Goal: Task Accomplishment & Management: Complete application form

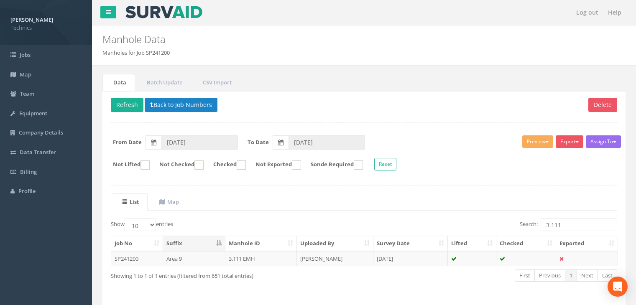
scroll to position [14, 0]
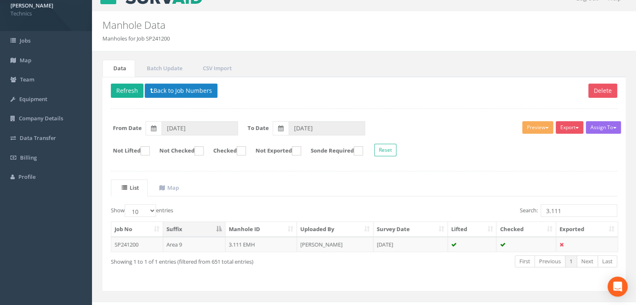
click at [577, 211] on input "3.111" at bounding box center [578, 210] width 76 height 13
type input "3.118"
click at [308, 243] on td "[PERSON_NAME]" at bounding box center [335, 244] width 76 height 15
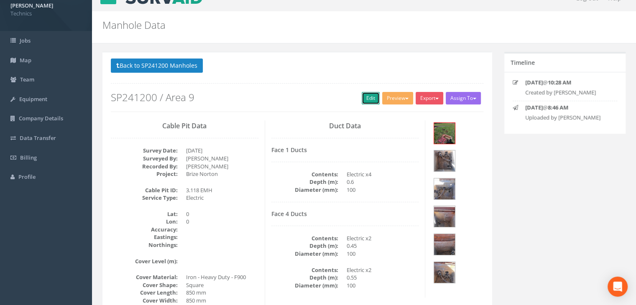
click at [364, 96] on link "Edit" at bounding box center [370, 98] width 18 height 13
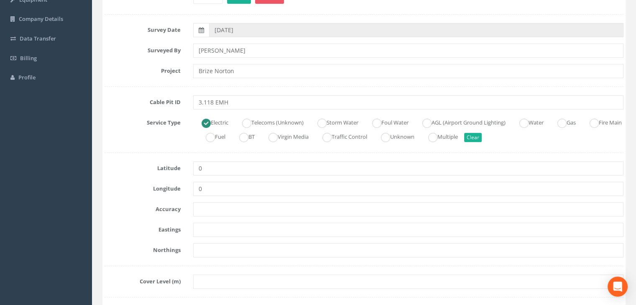
scroll to position [140, 0]
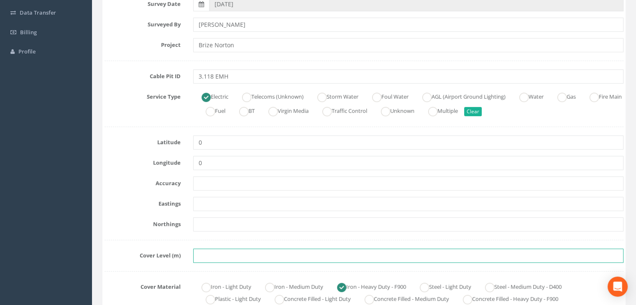
click at [206, 257] on input "text" at bounding box center [408, 256] width 430 height 14
paste input "79.8660"
type input "79.8660"
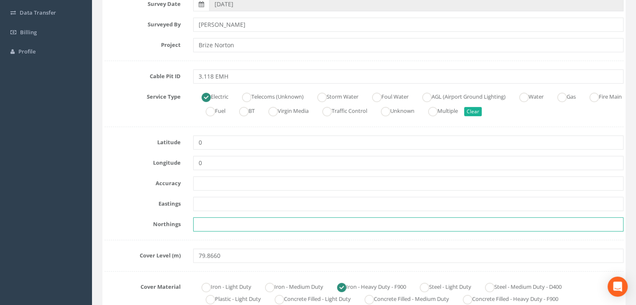
click at [212, 220] on input "text" at bounding box center [408, 224] width 430 height 14
paste input "205306.5230"
type input "205306.5230"
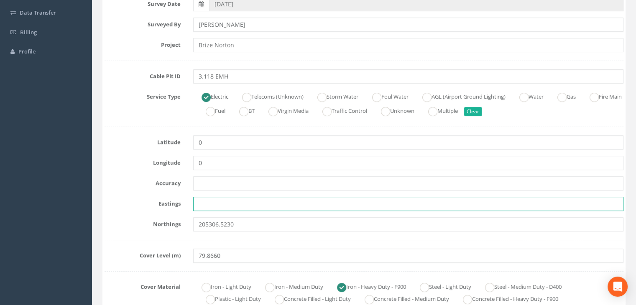
click at [215, 203] on input "text" at bounding box center [408, 204] width 430 height 14
paste input "428826.0620"
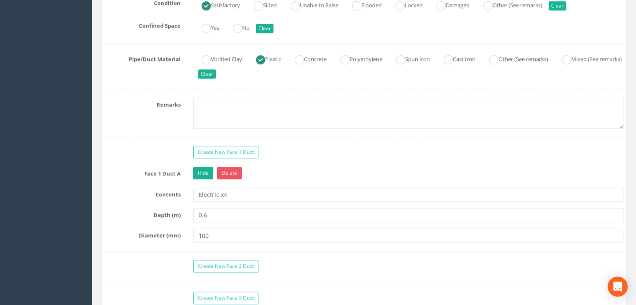
scroll to position [725, 0]
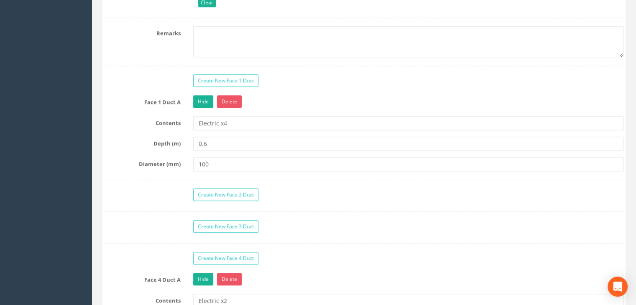
type input "428826.0620"
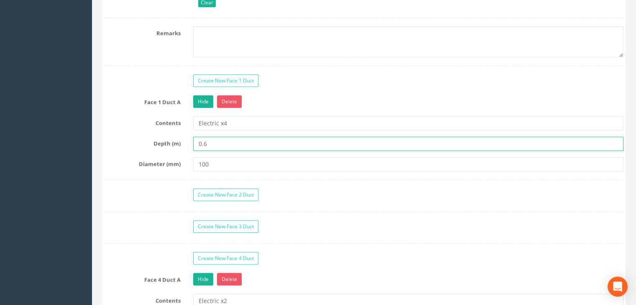
click at [247, 142] on input "0.6" at bounding box center [408, 144] width 430 height 14
type input "0.60"
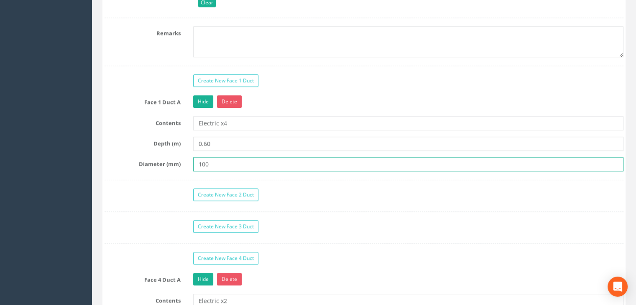
drag, startPoint x: 219, startPoint y: 158, endPoint x: 147, endPoint y: 160, distance: 71.9
click at [148, 160] on div "Diameter (mm) 100" at bounding box center [363, 164] width 531 height 14
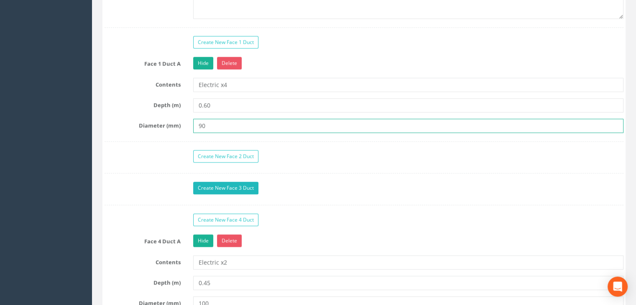
scroll to position [808, 0]
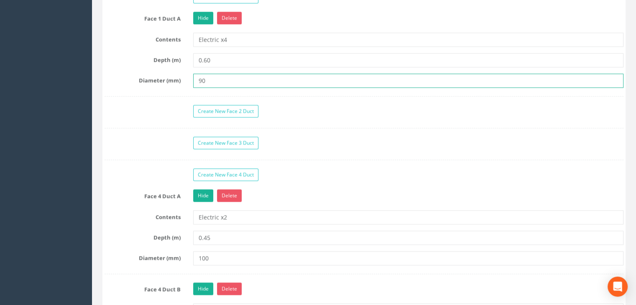
type input "90"
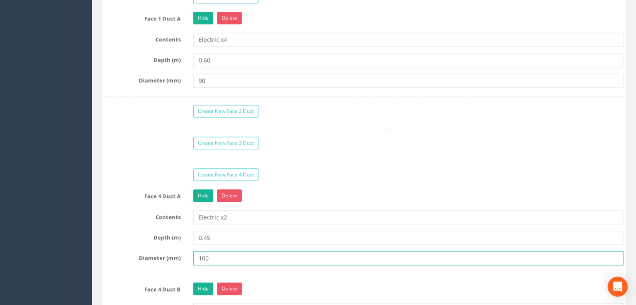
drag, startPoint x: 172, startPoint y: 243, endPoint x: 121, endPoint y: 234, distance: 51.2
click at [123, 235] on div "Face 4 Duct A Hide Delete Contents Electric x2 Depth (m) 0.45 Diameter (mm) 100" at bounding box center [363, 231] width 519 height 85
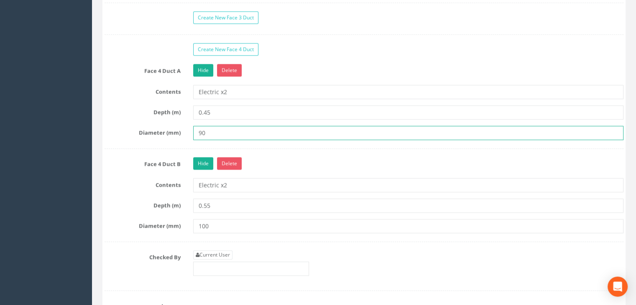
type input "90"
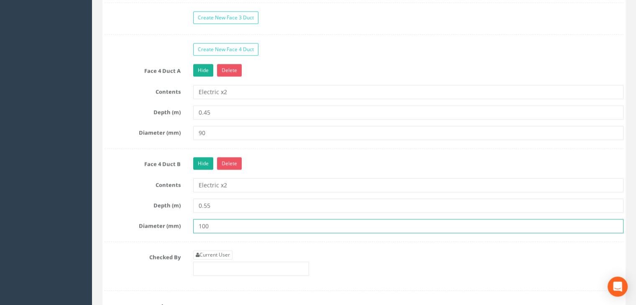
drag, startPoint x: 230, startPoint y: 223, endPoint x: 172, endPoint y: 218, distance: 58.3
click at [172, 219] on div "Diameter (mm) 100" at bounding box center [363, 226] width 531 height 14
type input "90"
click at [214, 250] on link "Current User" at bounding box center [212, 254] width 39 height 9
type input "[PERSON_NAME]"
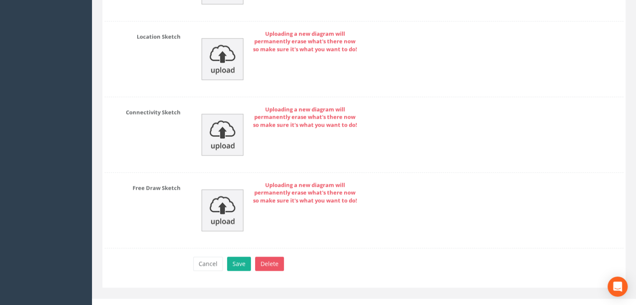
scroll to position [1574, 0]
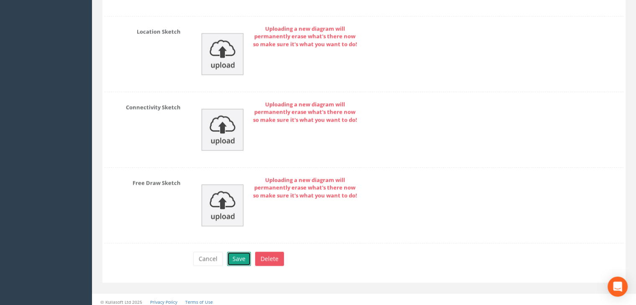
click at [232, 253] on button "Save" at bounding box center [239, 259] width 24 height 14
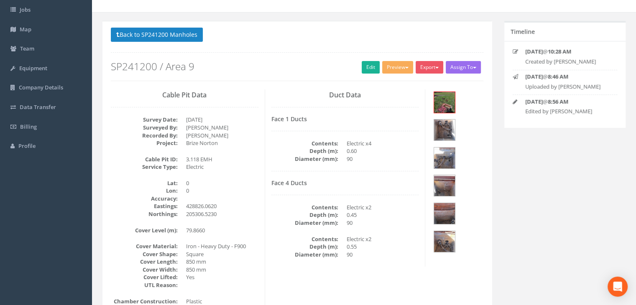
scroll to position [0, 0]
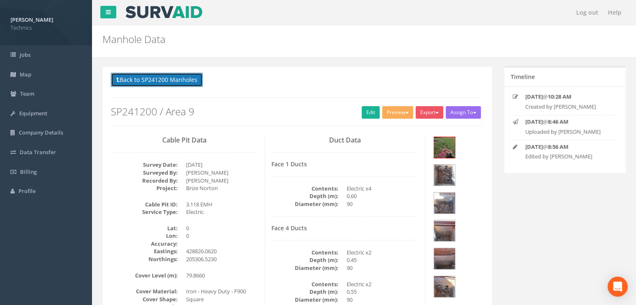
click at [185, 77] on button "Back to SP241200 Manholes" at bounding box center [157, 80] width 92 height 14
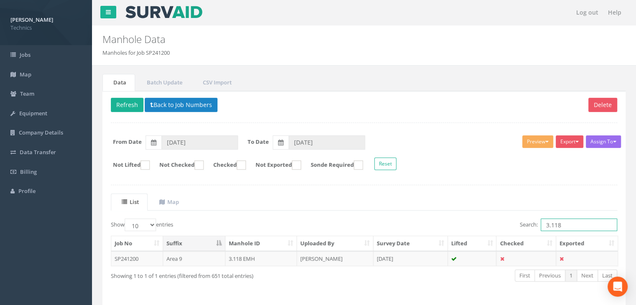
click at [562, 223] on input "3.118" at bounding box center [578, 225] width 76 height 13
type input "3.119"
click at [396, 261] on td "[DATE]" at bounding box center [410, 258] width 74 height 15
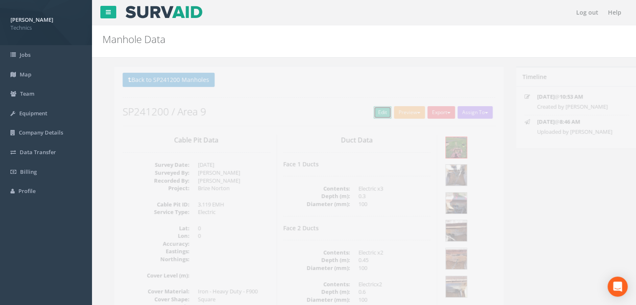
click at [368, 106] on link "Edit" at bounding box center [370, 112] width 18 height 13
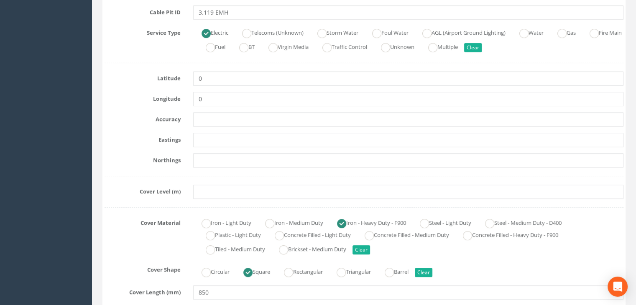
scroll to position [209, 0]
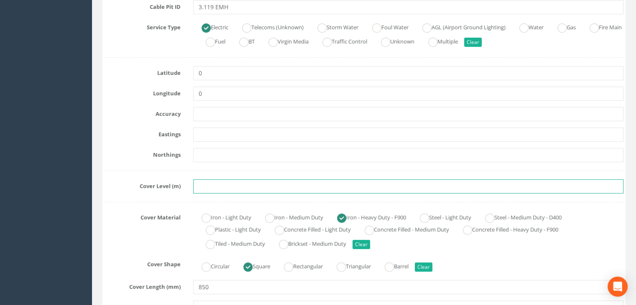
click at [218, 188] on input "text" at bounding box center [408, 186] width 430 height 14
paste input "79.9850"
type input "79.9850"
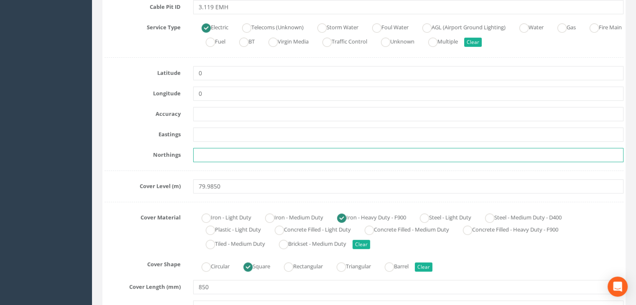
click at [215, 149] on input "text" at bounding box center [408, 155] width 430 height 14
paste input "205304.6300"
type input "205304.6300"
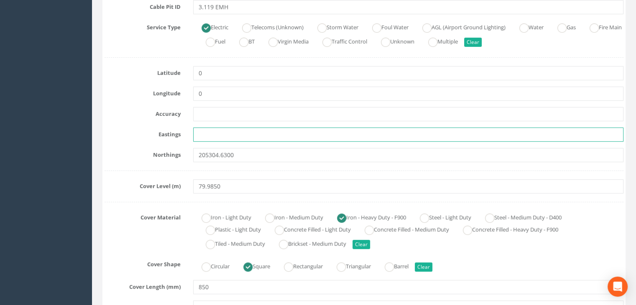
click at [208, 134] on input "text" at bounding box center [408, 134] width 430 height 14
paste input "428823.6240"
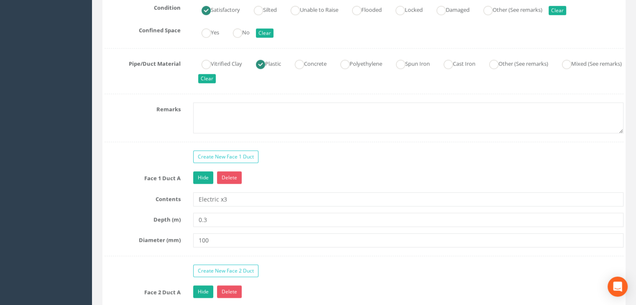
scroll to position [669, 0]
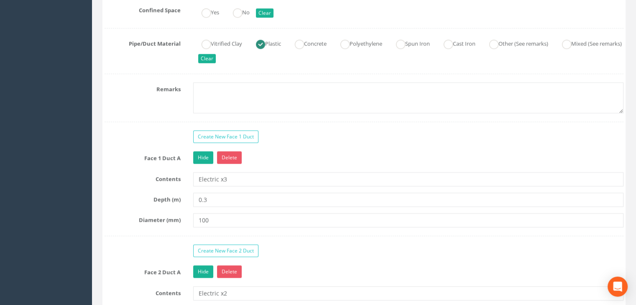
type input "428823.6240"
click at [239, 197] on input "0.3" at bounding box center [408, 200] width 430 height 14
type input "0.30"
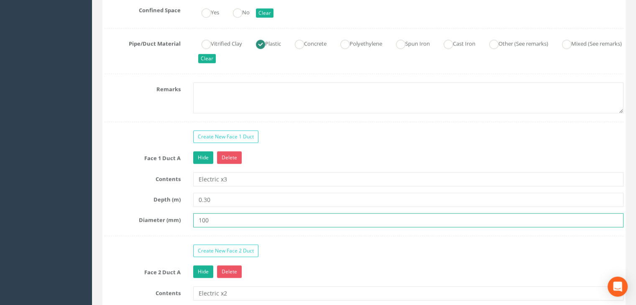
drag, startPoint x: 219, startPoint y: 214, endPoint x: 161, endPoint y: 215, distance: 57.7
click at [161, 215] on div "Diameter (mm) 100" at bounding box center [363, 220] width 531 height 14
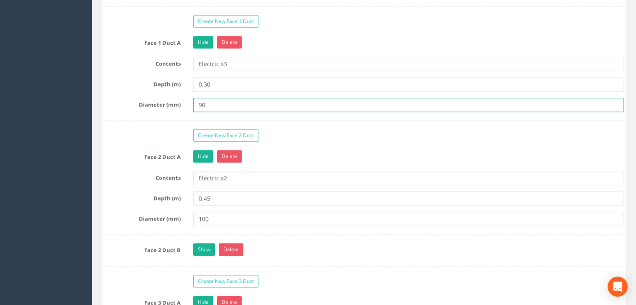
scroll to position [794, 0]
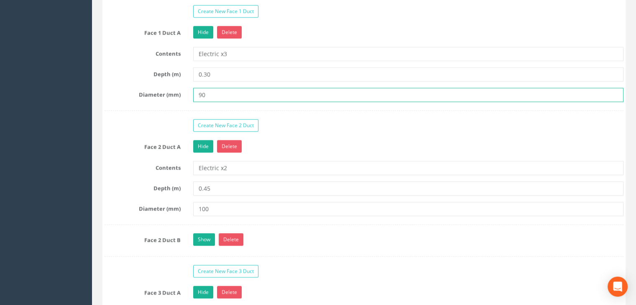
type input "90"
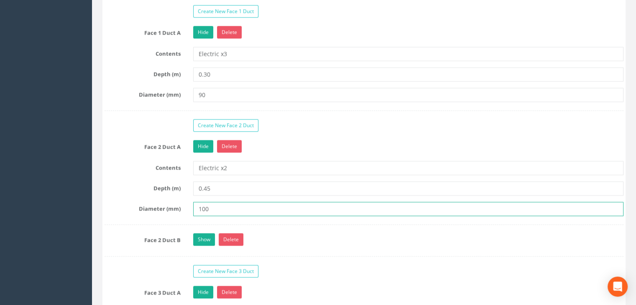
drag, startPoint x: 227, startPoint y: 202, endPoint x: 124, endPoint y: 188, distance: 104.6
click at [124, 188] on div "Face 2 Duct A Hide Delete Contents Electric x2 Depth (m) 0.45 Diameter (mm) 100" at bounding box center [363, 182] width 519 height 85
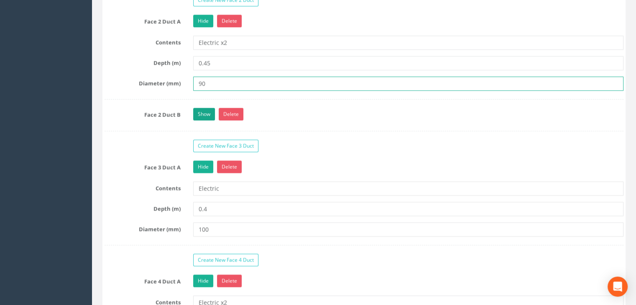
type input "90"
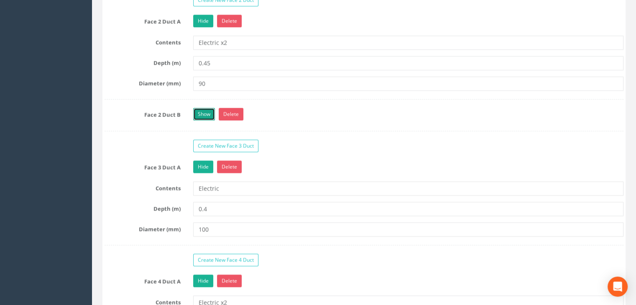
click at [206, 112] on link "Show" at bounding box center [204, 114] width 22 height 13
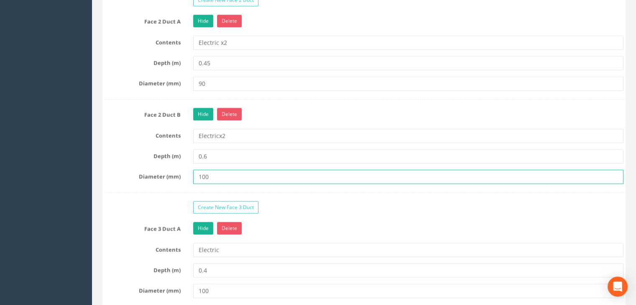
drag, startPoint x: 222, startPoint y: 174, endPoint x: 174, endPoint y: 166, distance: 48.8
click at [174, 166] on div "Face 2 Duct B Hide Delete Contents Electricx2 Depth (m) 0.6 Diameter (mm) 100" at bounding box center [363, 150] width 519 height 85
type input "90"
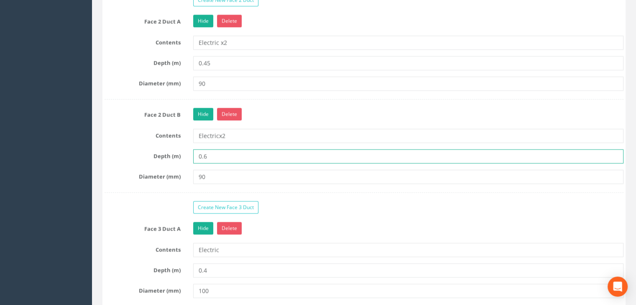
click at [212, 155] on input "0.6" at bounding box center [408, 156] width 430 height 14
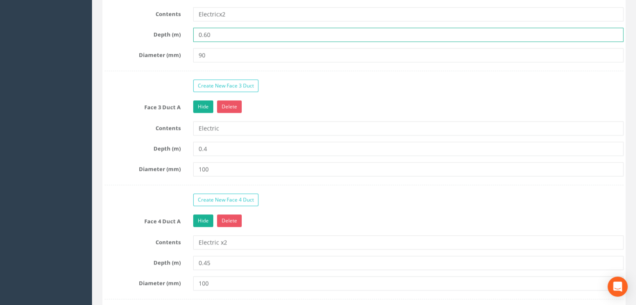
scroll to position [1045, 0]
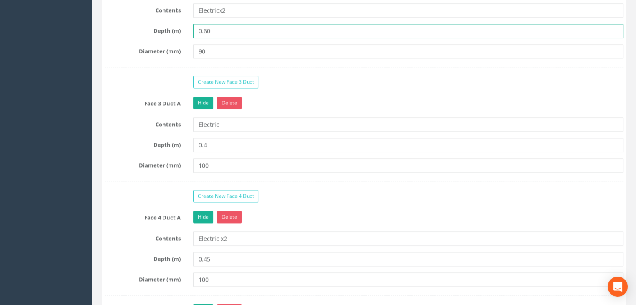
type input "0.60"
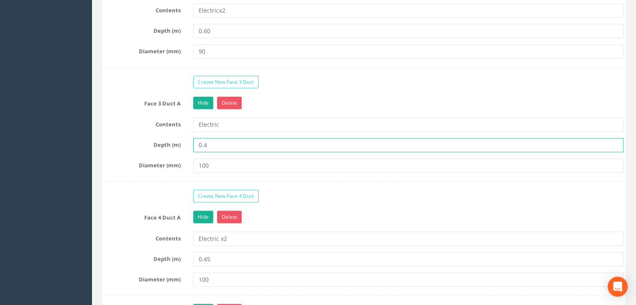
click at [230, 140] on input "0.4" at bounding box center [408, 145] width 430 height 14
type input "0.40"
drag, startPoint x: 222, startPoint y: 159, endPoint x: 157, endPoint y: 153, distance: 65.5
click at [157, 153] on div "Face 3 Duct A Hide Delete Contents Electric Depth (m) 0.40 Diameter (mm) 100" at bounding box center [363, 139] width 519 height 85
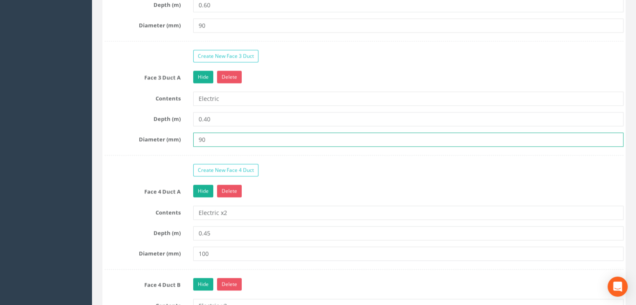
scroll to position [1170, 0]
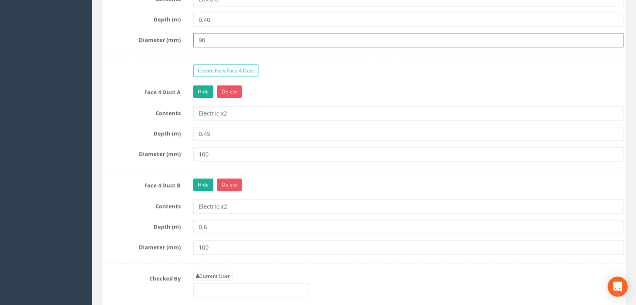
type input "90"
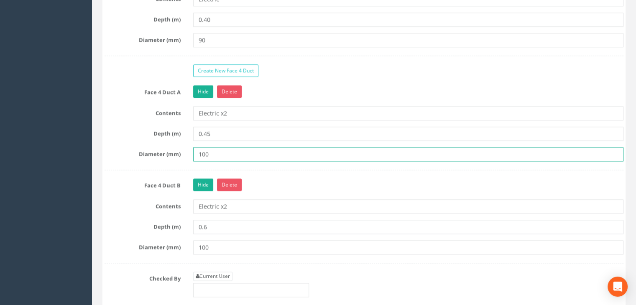
drag, startPoint x: 227, startPoint y: 150, endPoint x: 164, endPoint y: 139, distance: 64.4
click at [164, 139] on div "Face 4 Duct A Hide Delete Contents Electric x2 Depth (m) 0.45 Diameter (mm) 100" at bounding box center [363, 127] width 519 height 85
type input "90"
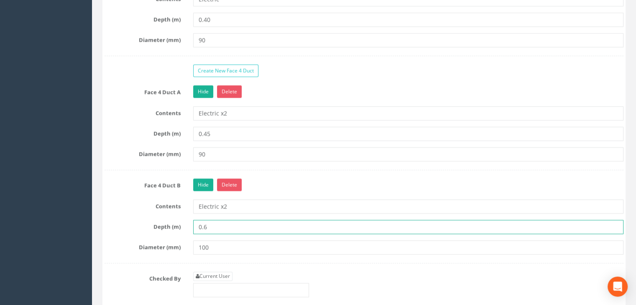
click at [219, 223] on input "0.6" at bounding box center [408, 227] width 430 height 14
type input "0.60"
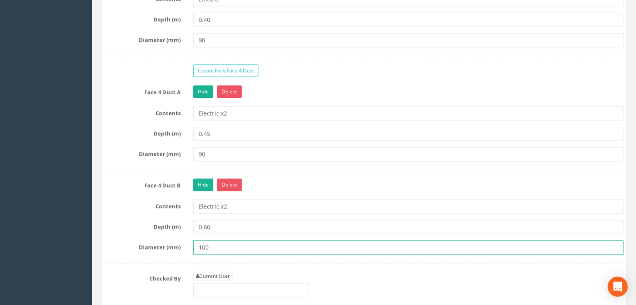
drag, startPoint x: 216, startPoint y: 240, endPoint x: 155, endPoint y: 229, distance: 61.7
click at [155, 229] on div "Face 4 Duct B Hide Delete Contents Electric x2 Depth (m) 0.60 Diameter (mm) 100" at bounding box center [363, 220] width 519 height 85
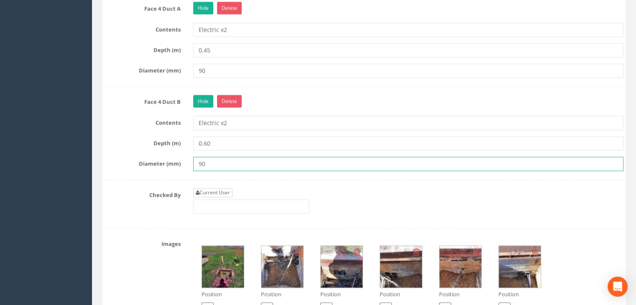
type input "90"
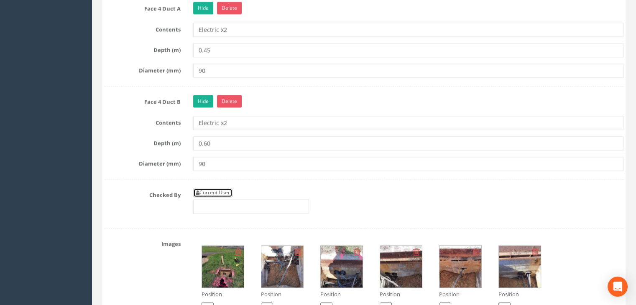
click at [221, 188] on link "Current User" at bounding box center [212, 192] width 39 height 9
type input "[PERSON_NAME]"
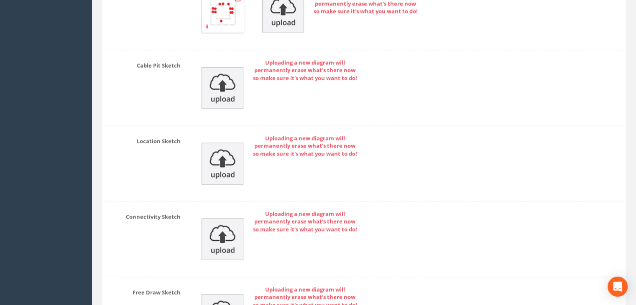
scroll to position [1671, 0]
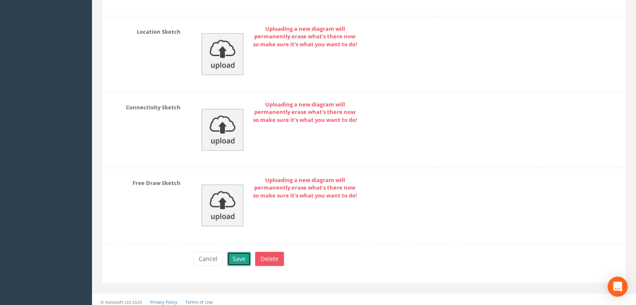
click at [237, 252] on button "Save" at bounding box center [239, 259] width 24 height 14
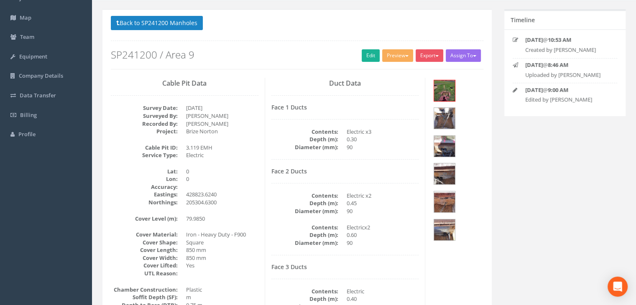
scroll to position [0, 0]
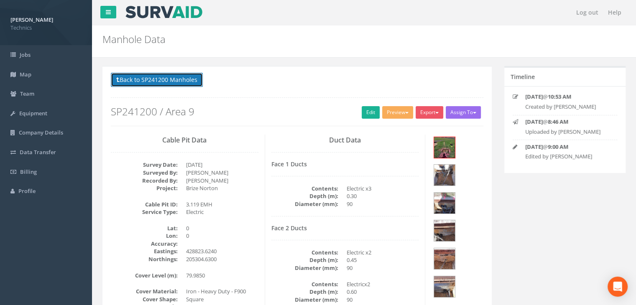
click at [194, 79] on button "Back to SP241200 Manholes" at bounding box center [157, 80] width 92 height 14
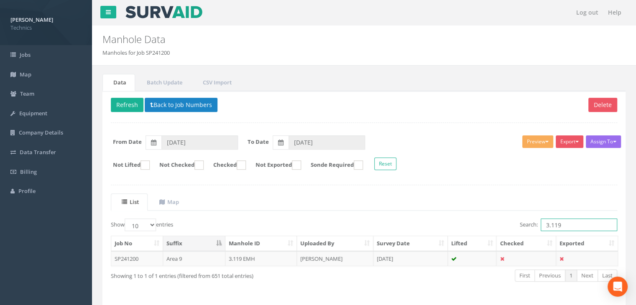
click at [575, 228] on input "3.119" at bounding box center [578, 225] width 76 height 13
type input "3.120"
click at [329, 254] on td "[PERSON_NAME]" at bounding box center [335, 258] width 76 height 15
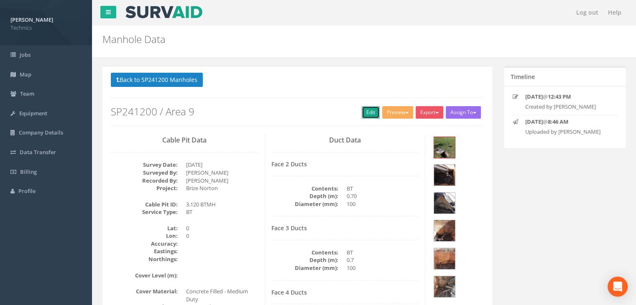
click at [364, 110] on link "Edit" at bounding box center [370, 112] width 18 height 13
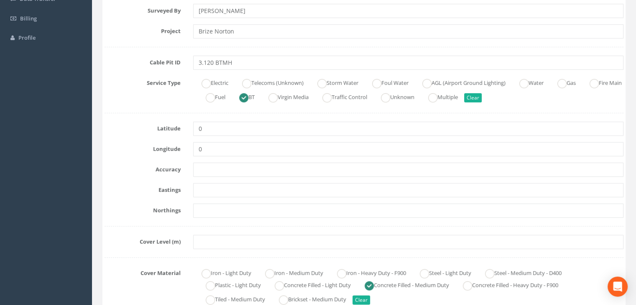
scroll to position [167, 0]
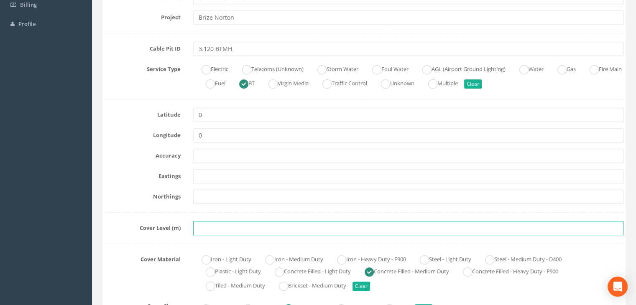
click at [202, 231] on input "text" at bounding box center [408, 228] width 430 height 14
paste input "79.9860"
type input "79.9860"
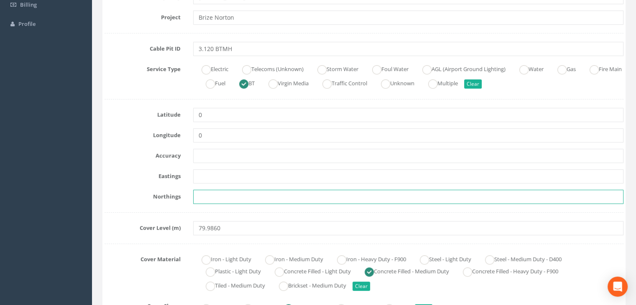
click at [272, 190] on input "text" at bounding box center [408, 197] width 430 height 14
paste input "205340.5720"
type input "205340.5720"
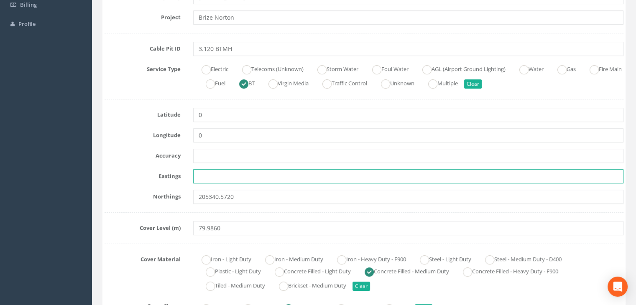
click at [253, 177] on input "text" at bounding box center [408, 176] width 430 height 14
paste input "428773.0500"
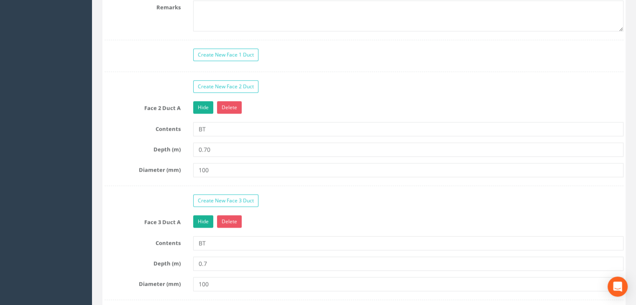
scroll to position [752, 0]
type input "428773.0500"
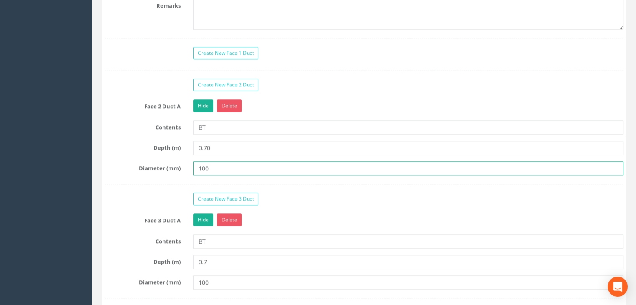
drag, startPoint x: 225, startPoint y: 167, endPoint x: 138, endPoint y: 158, distance: 86.9
click at [140, 161] on div "Diameter (mm) 100" at bounding box center [363, 168] width 531 height 14
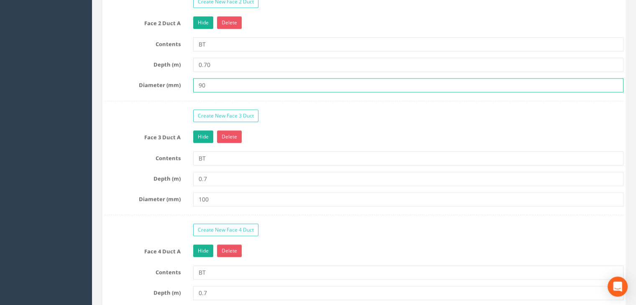
scroll to position [836, 0]
type input "90"
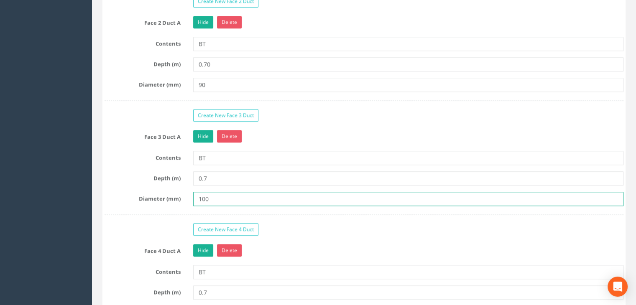
drag, startPoint x: 221, startPoint y: 193, endPoint x: 158, endPoint y: 187, distance: 63.4
click at [158, 187] on div "Face 3 Duct A Hide Delete Contents BT Depth (m) 0.7 Diameter (mm) 100" at bounding box center [363, 172] width 519 height 85
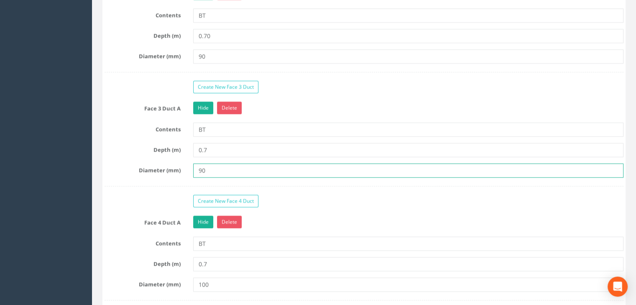
scroll to position [919, 0]
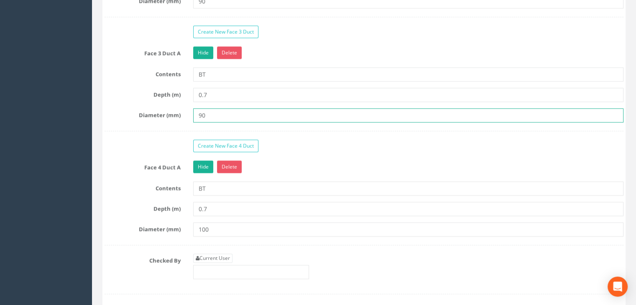
type input "90"
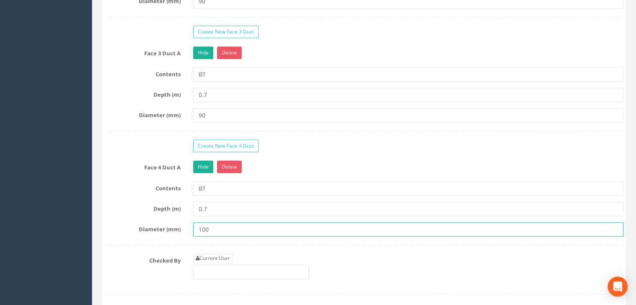
drag, startPoint x: 219, startPoint y: 229, endPoint x: 174, endPoint y: 221, distance: 45.3
click at [174, 222] on div "Diameter (mm) 100" at bounding box center [363, 229] width 531 height 14
type input "90"
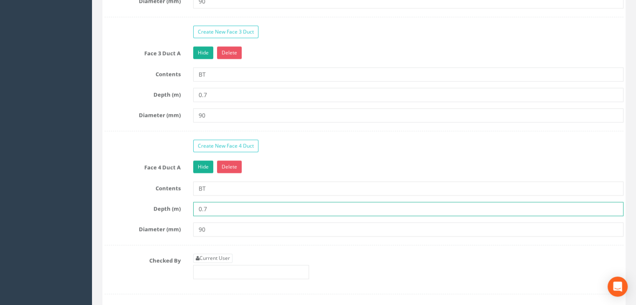
click at [211, 206] on input "0.7" at bounding box center [408, 209] width 430 height 14
type input "0.70"
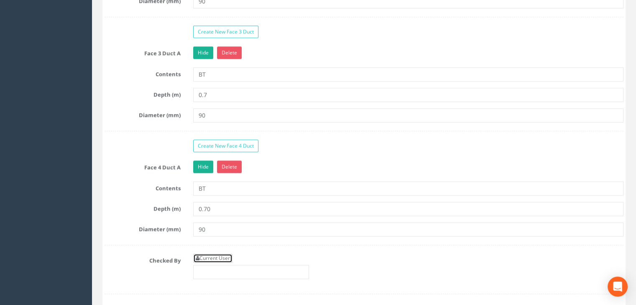
click at [204, 254] on link "Current User" at bounding box center [212, 258] width 39 height 9
type input "[PERSON_NAME]"
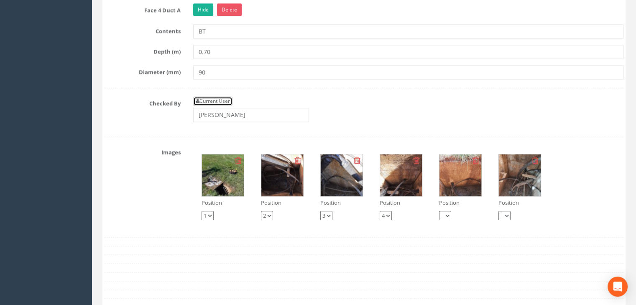
scroll to position [1128, 0]
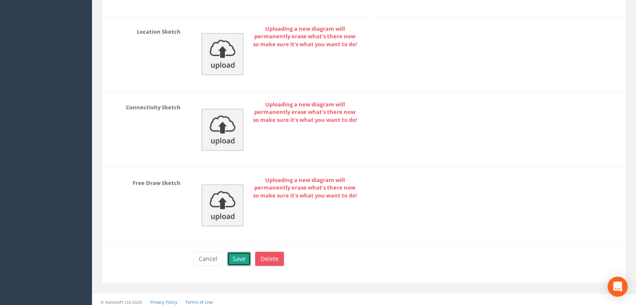
drag, startPoint x: 236, startPoint y: 255, endPoint x: 260, endPoint y: 244, distance: 26.4
click at [236, 255] on button "Save" at bounding box center [239, 259] width 24 height 14
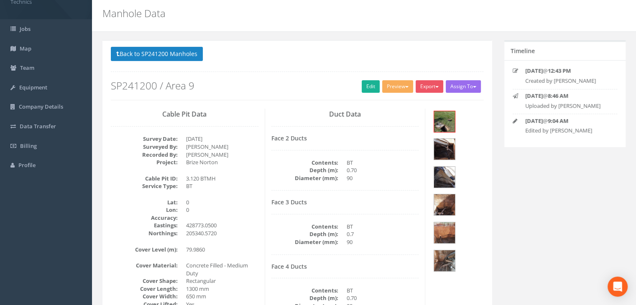
scroll to position [0, 0]
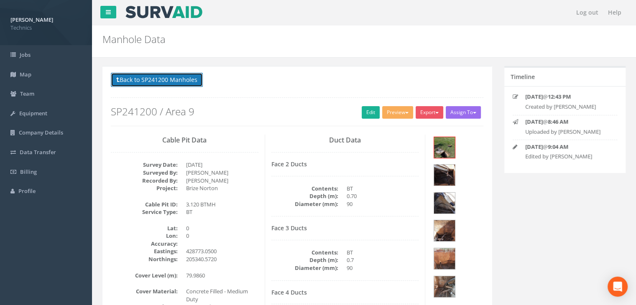
drag, startPoint x: 145, startPoint y: 76, endPoint x: 257, endPoint y: 93, distance: 114.1
click at [145, 76] on button "Back to SP241200 Manholes" at bounding box center [157, 80] width 92 height 14
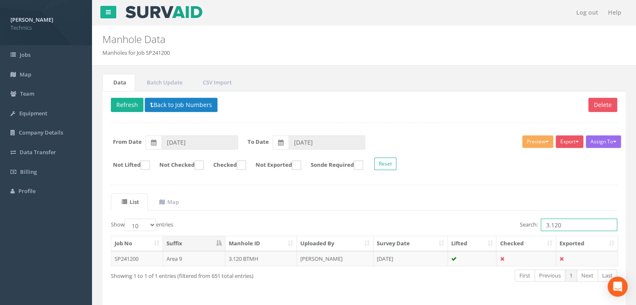
click at [579, 226] on input "3.120" at bounding box center [578, 225] width 76 height 13
type input "3.121"
click at [348, 253] on td "[PERSON_NAME]" at bounding box center [335, 258] width 76 height 15
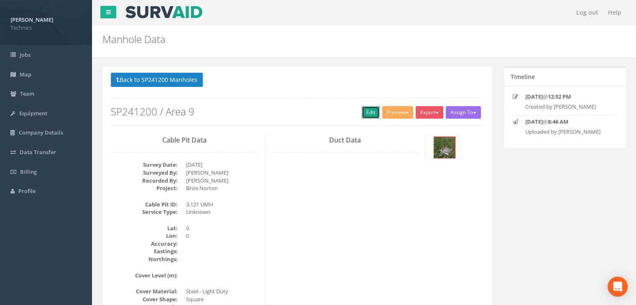
click at [366, 115] on link "Edit" at bounding box center [370, 112] width 18 height 13
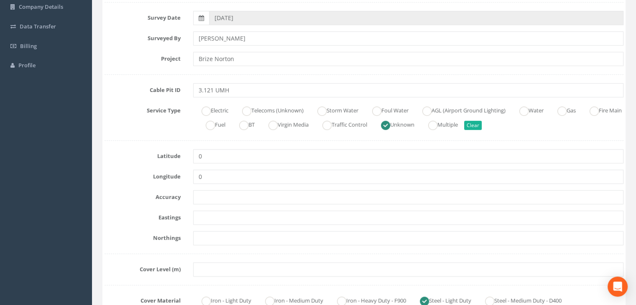
scroll to position [167, 0]
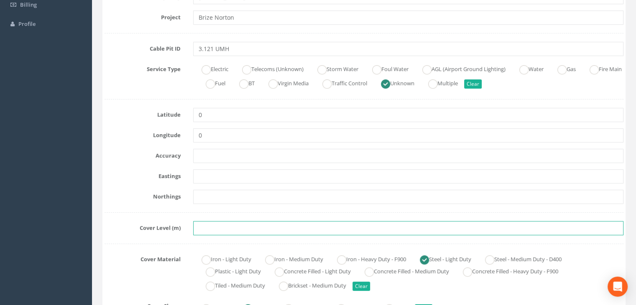
click at [207, 230] on input "text" at bounding box center [408, 228] width 430 height 14
paste input "80.1370"
type input "80.1370"
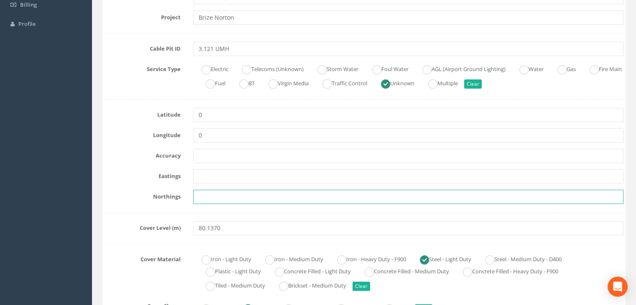
click at [224, 191] on input "text" at bounding box center [408, 197] width 430 height 14
paste input "205343.6430"
type input "205343.6430"
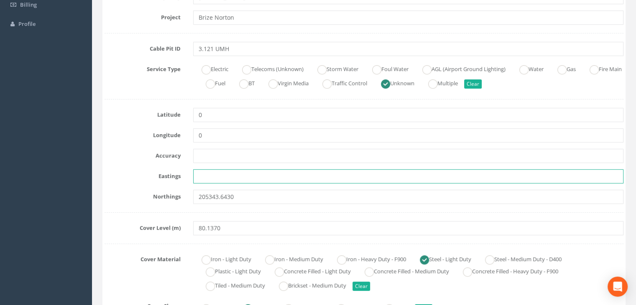
click at [207, 175] on input "text" at bounding box center [408, 176] width 430 height 14
paste input "428774.4480"
type input "428774.4480"
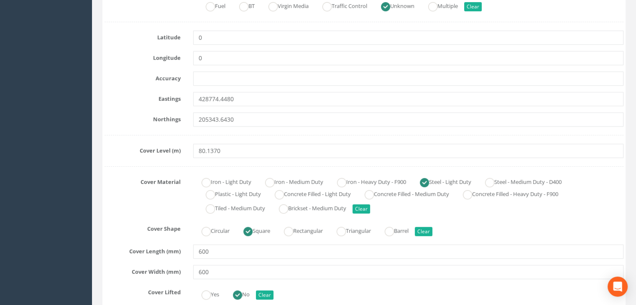
scroll to position [334, 0]
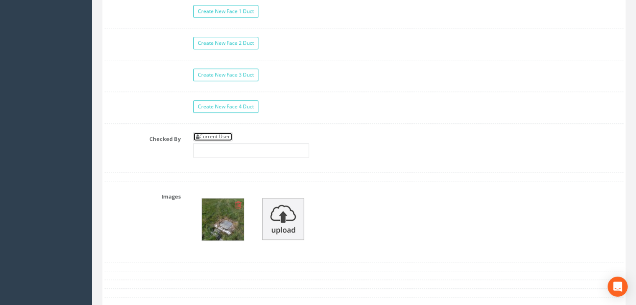
click at [223, 135] on link "Current User" at bounding box center [212, 136] width 39 height 9
type input "[PERSON_NAME]"
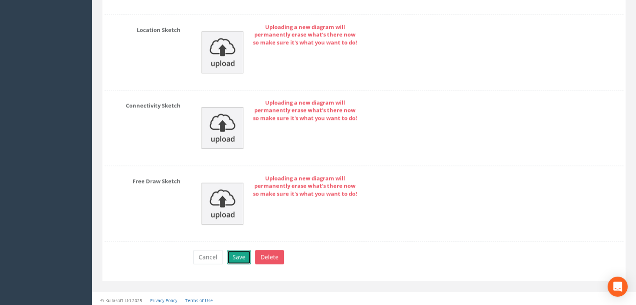
click at [237, 250] on button "Save" at bounding box center [239, 257] width 24 height 14
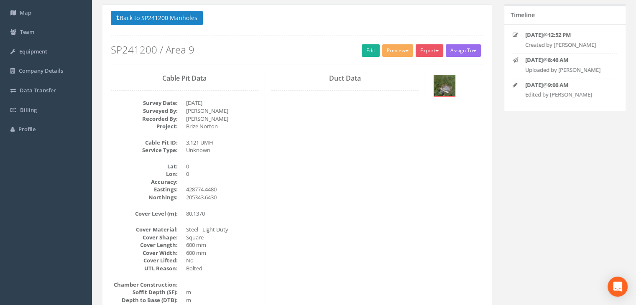
scroll to position [60, 0]
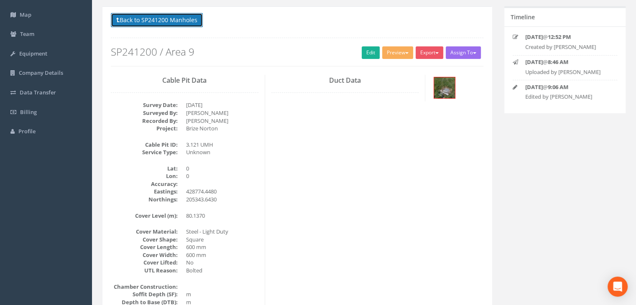
drag, startPoint x: 186, startPoint y: 20, endPoint x: 202, endPoint y: 25, distance: 16.7
click at [186, 20] on button "Back to SP241200 Manholes" at bounding box center [157, 20] width 92 height 14
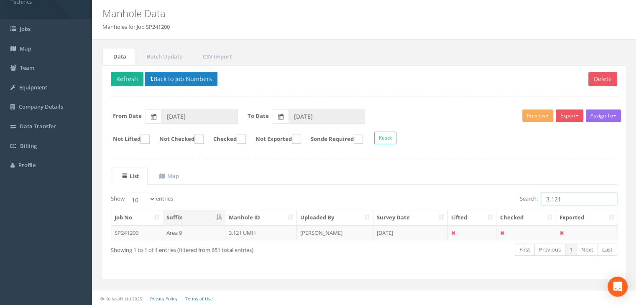
drag, startPoint x: 574, startPoint y: 197, endPoint x: 486, endPoint y: 197, distance: 88.2
click at [494, 198] on div "Search: 3.121" at bounding box center [493, 200] width 247 height 15
type input "2.216"
click at [173, 81] on button "Back to Job Numbers" at bounding box center [181, 79] width 73 height 14
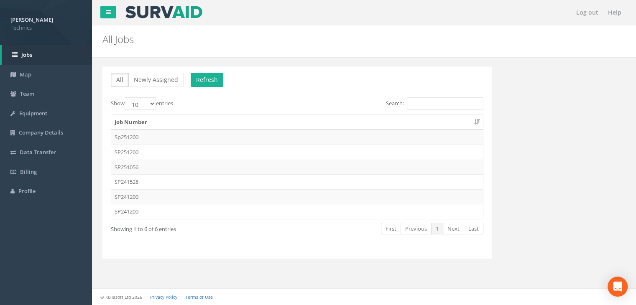
drag, startPoint x: 170, startPoint y: 139, endPoint x: 190, endPoint y: 137, distance: 19.3
click at [170, 139] on td "Sp251200" at bounding box center [296, 137] width 371 height 15
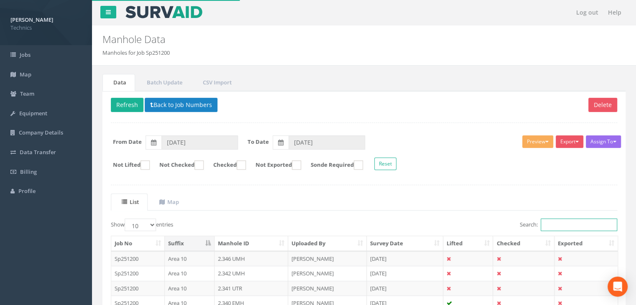
click at [561, 219] on input "Search:" at bounding box center [578, 225] width 76 height 13
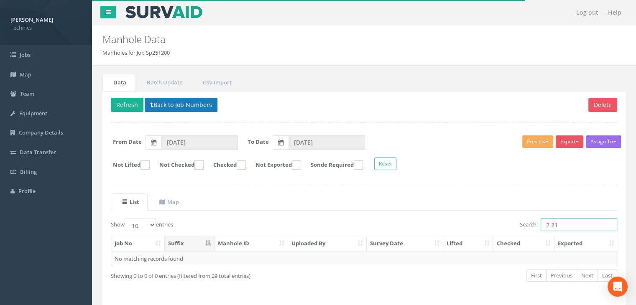
type input "2.21"
click at [171, 98] on button "Back to Job Numbers" at bounding box center [181, 105] width 73 height 14
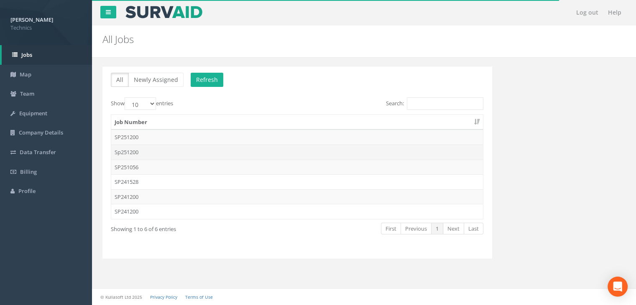
click at [158, 147] on td "Sp251200" at bounding box center [296, 152] width 371 height 15
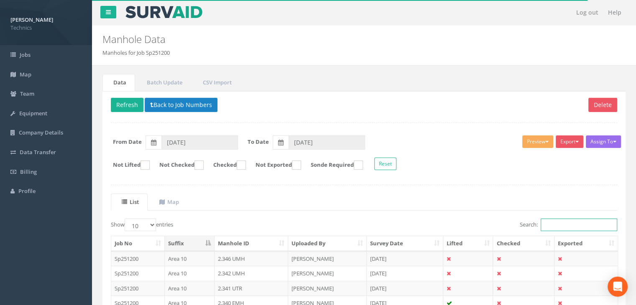
click at [556, 222] on input "Search:" at bounding box center [578, 225] width 76 height 13
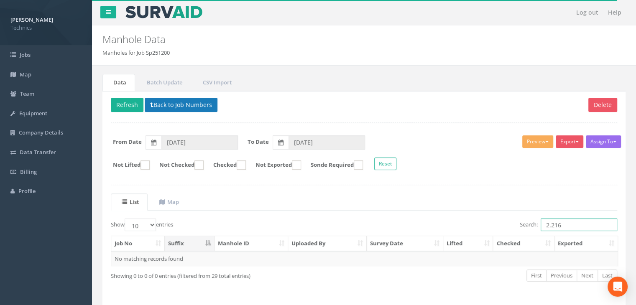
type input "2.216"
click at [196, 101] on button "Back to Job Numbers" at bounding box center [181, 105] width 73 height 14
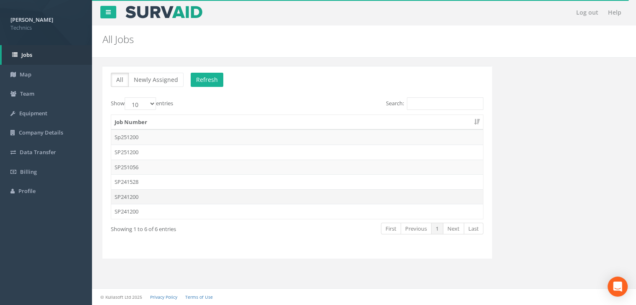
click at [150, 192] on td "SP241200" at bounding box center [296, 196] width 371 height 15
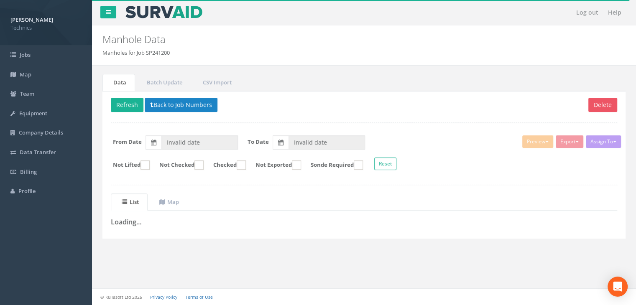
type input "[DATE]"
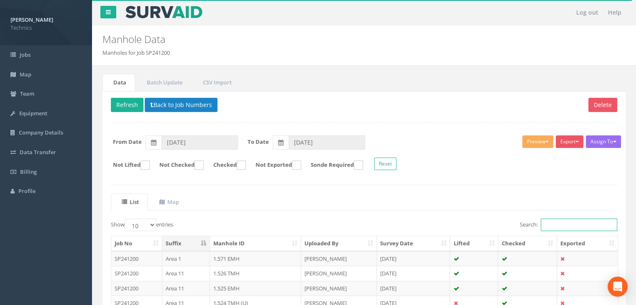
click at [563, 227] on input "Search:" at bounding box center [578, 225] width 76 height 13
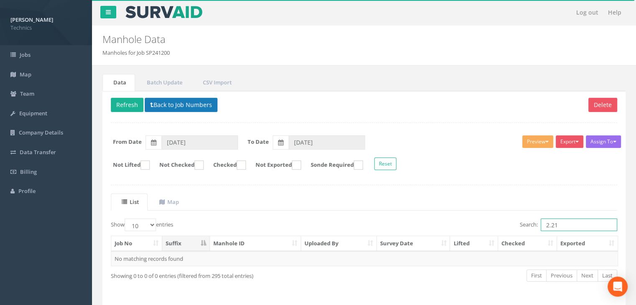
type input "2.21"
click at [179, 104] on button "Back to Job Numbers" at bounding box center [181, 105] width 73 height 14
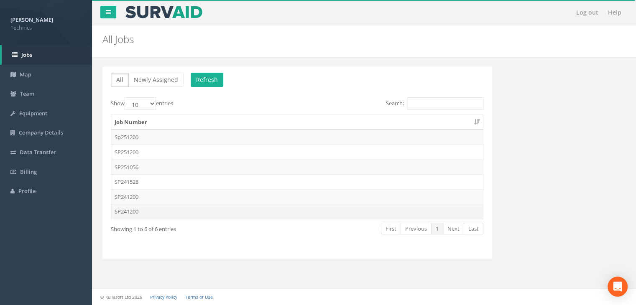
click at [153, 214] on td "SP241200" at bounding box center [296, 211] width 371 height 15
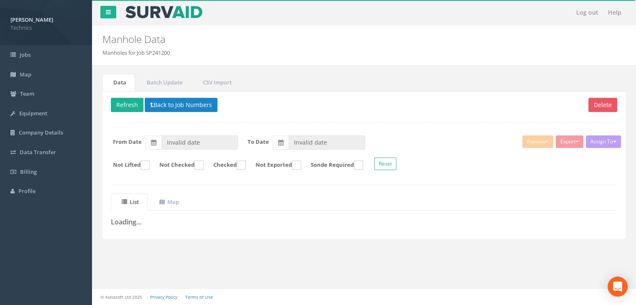
type input "[DATE]"
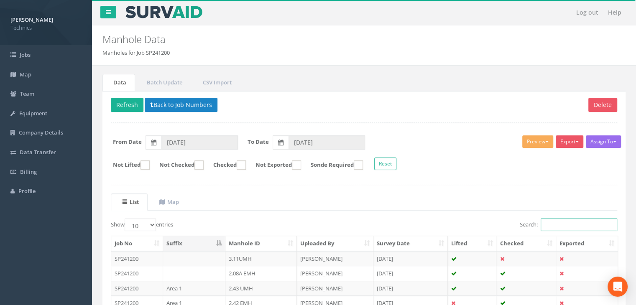
click at [562, 224] on input "Search:" at bounding box center [578, 225] width 76 height 13
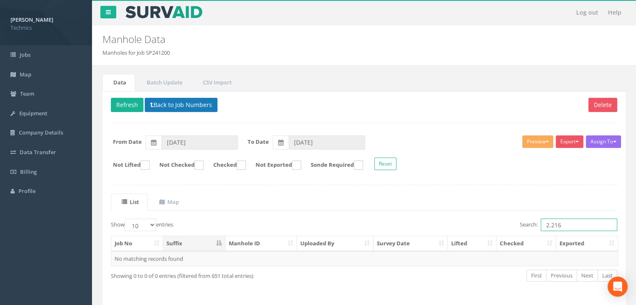
type input "2.216"
click at [183, 101] on button "Back to Job Numbers" at bounding box center [181, 105] width 73 height 14
